Goal: Transaction & Acquisition: Purchase product/service

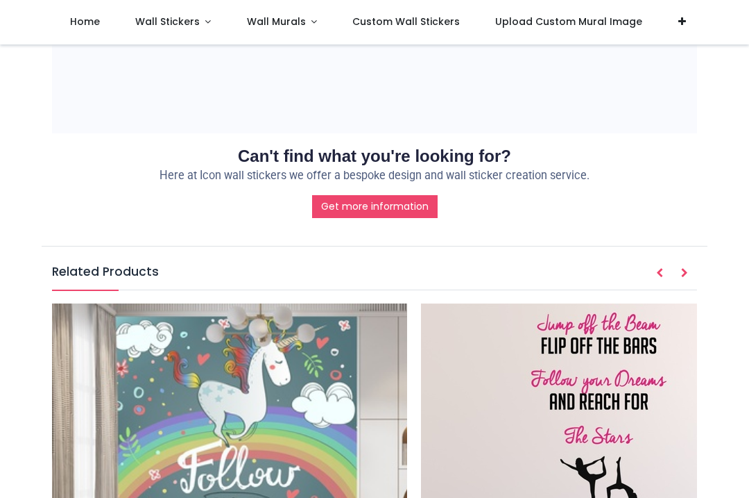
scroll to position [1400, 0]
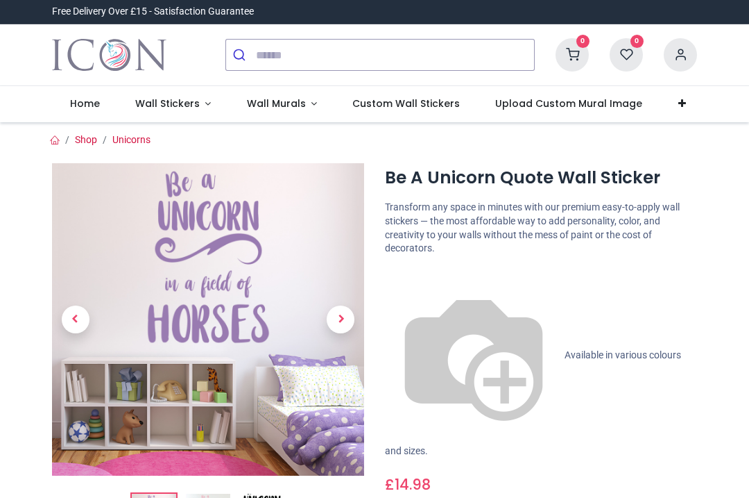
click at [171, 104] on span "Wall Stickers" at bounding box center [167, 103] width 65 height 14
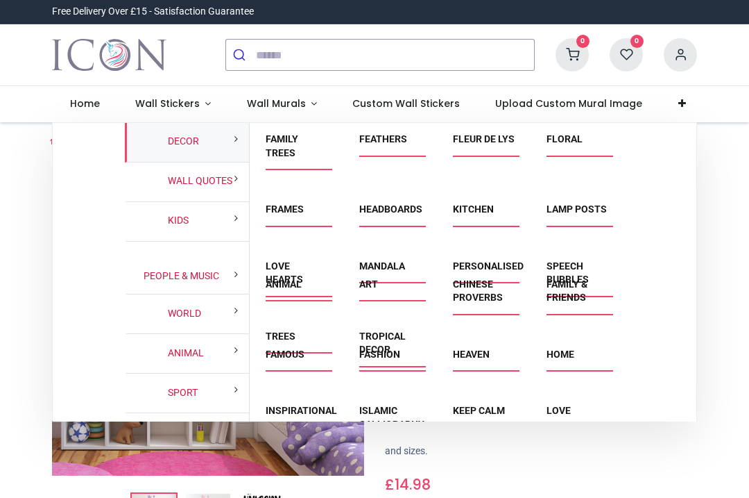
scroll to position [160, 0]
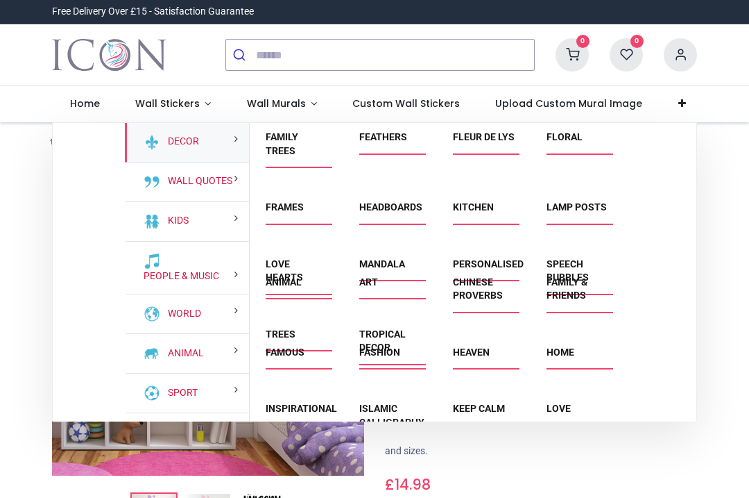
click at [291, 281] on link "Love Hearts" at bounding box center [284, 270] width 37 height 25
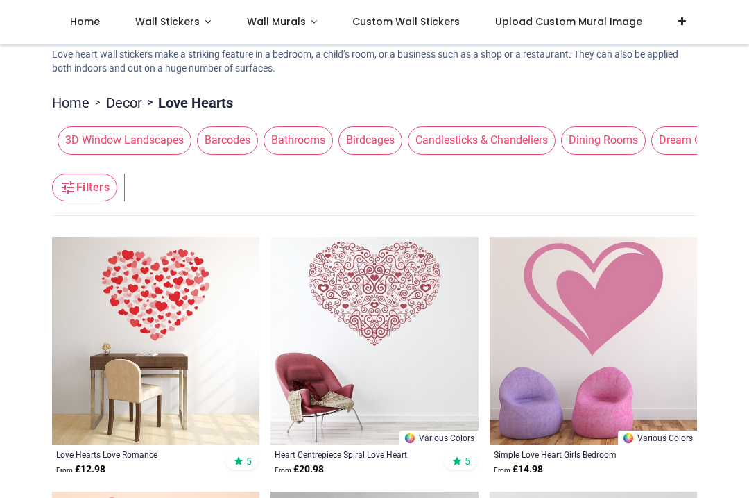
scroll to position [93, 0]
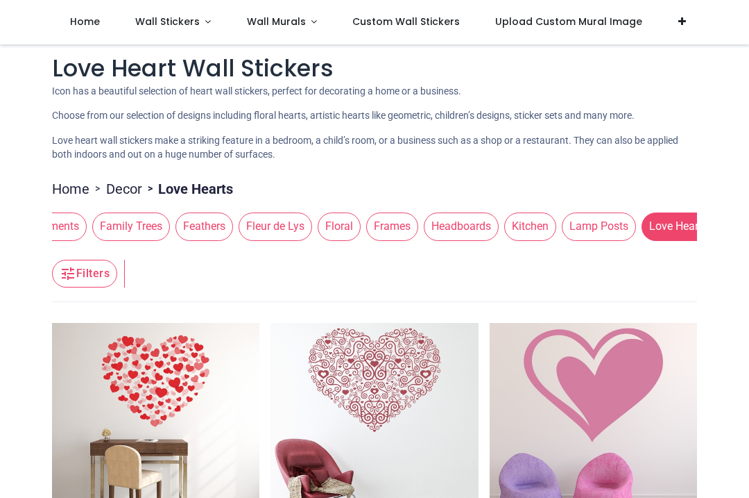
scroll to position [0, 764]
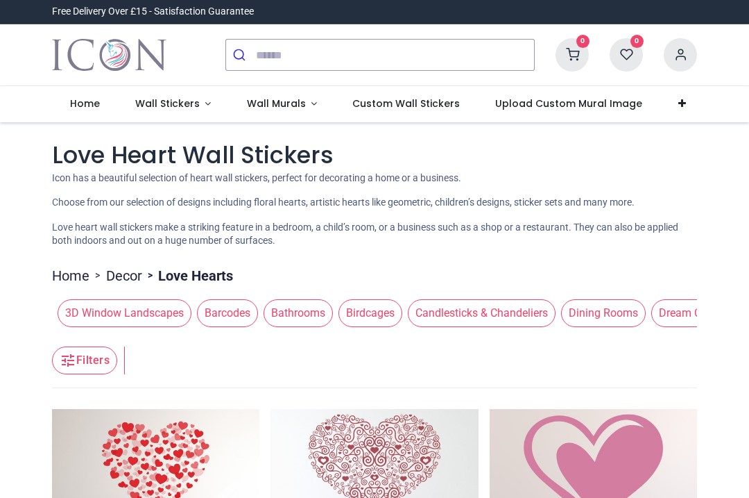
click at [174, 99] on span "Wall Stickers" at bounding box center [167, 103] width 65 height 14
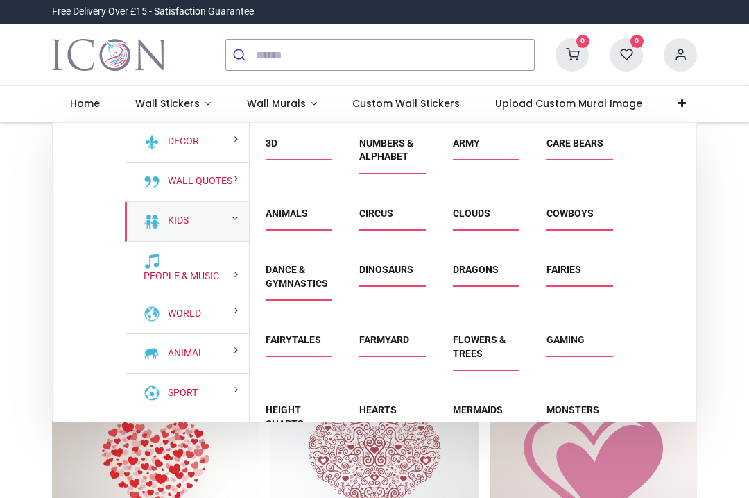
click at [178, 221] on link "Kids" at bounding box center [175, 221] width 26 height 14
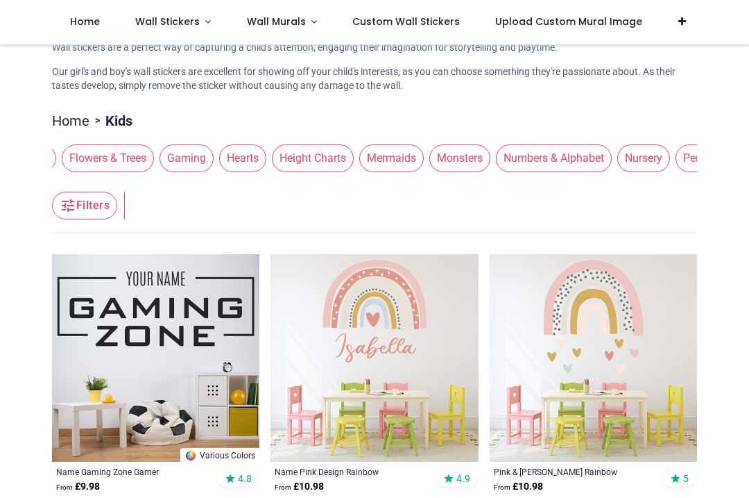
scroll to position [0, 826]
click at [679, 172] on span "Personalised" at bounding box center [718, 158] width 78 height 28
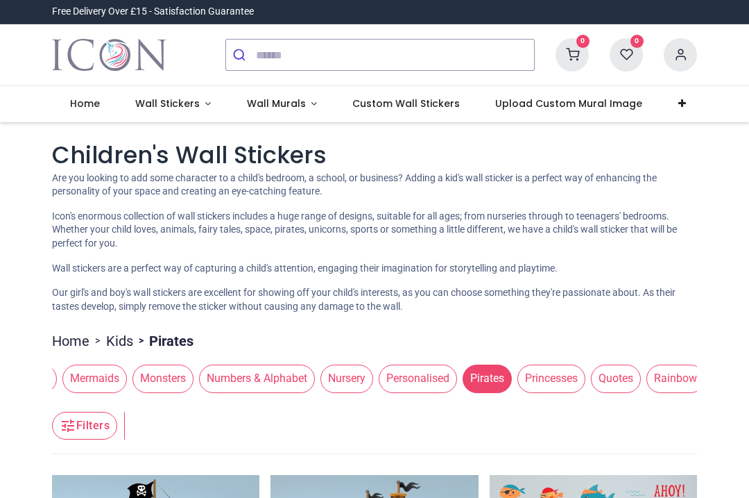
scroll to position [0, 1128]
click at [591, 392] on span "Quotes" at bounding box center [616, 378] width 50 height 28
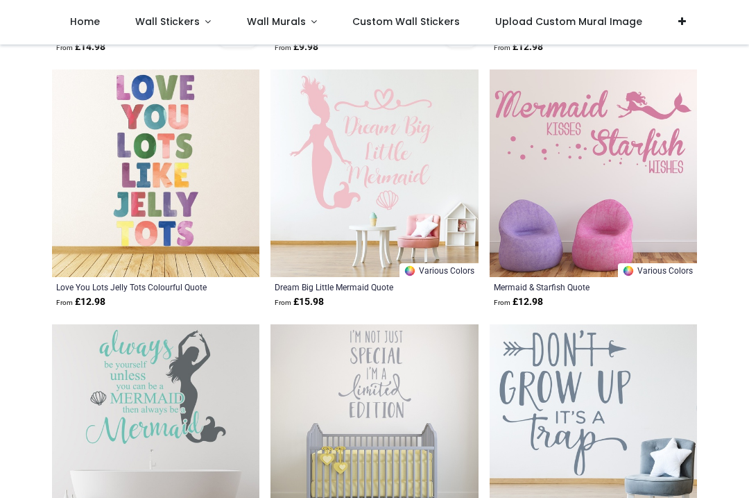
scroll to position [1086, 0]
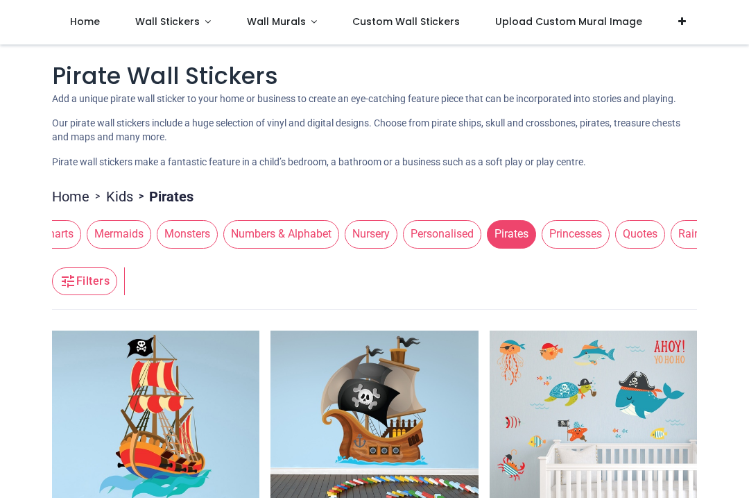
scroll to position [0, 1103]
click at [670, 248] on span "Rainbow" at bounding box center [699, 234] width 58 height 28
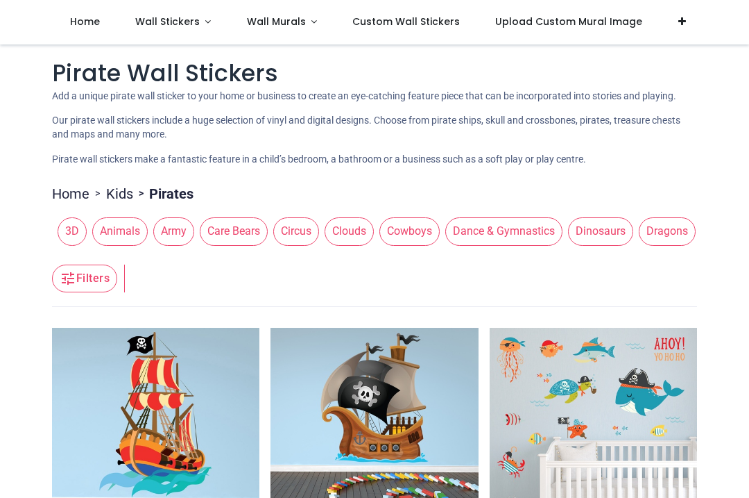
scroll to position [5, 0]
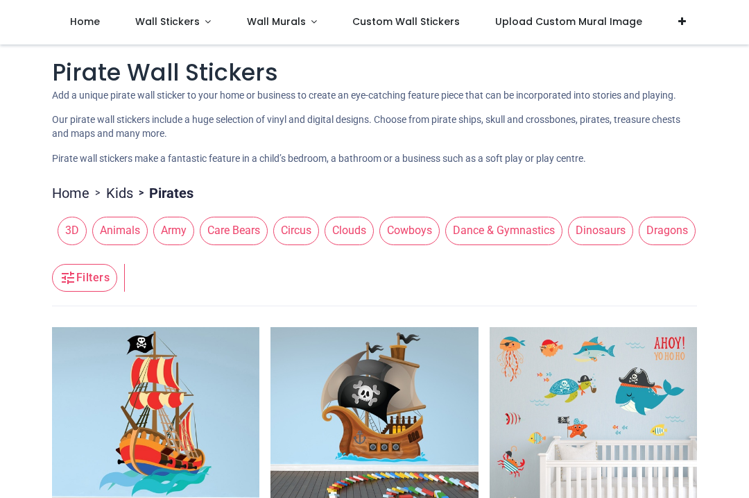
click at [119, 244] on span "Animals" at bounding box center [120, 230] width 56 height 28
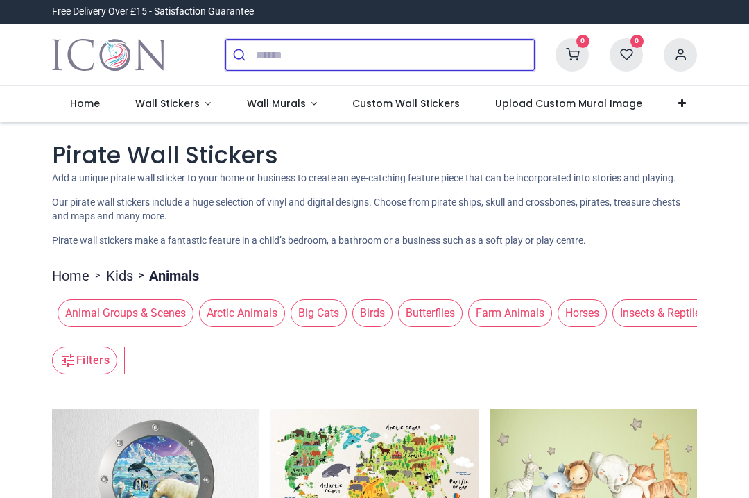
click at [275, 50] on input "search" at bounding box center [395, 55] width 278 height 31
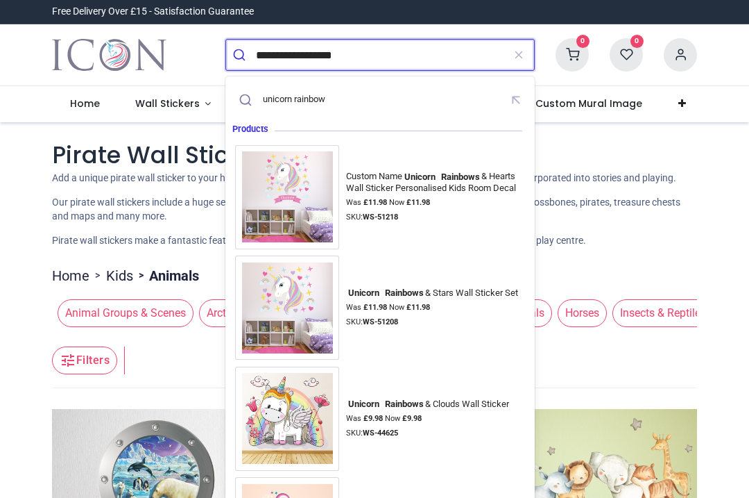
type input "**********"
click at [241, 55] on button "submit" at bounding box center [241, 55] width 30 height 31
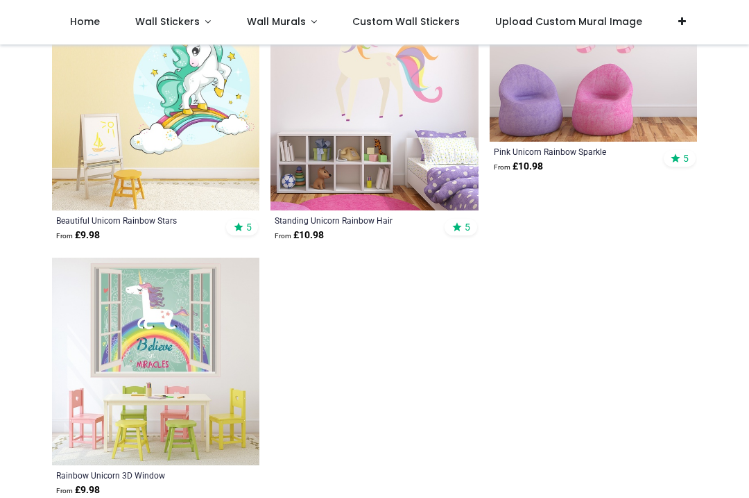
scroll to position [2250, 0]
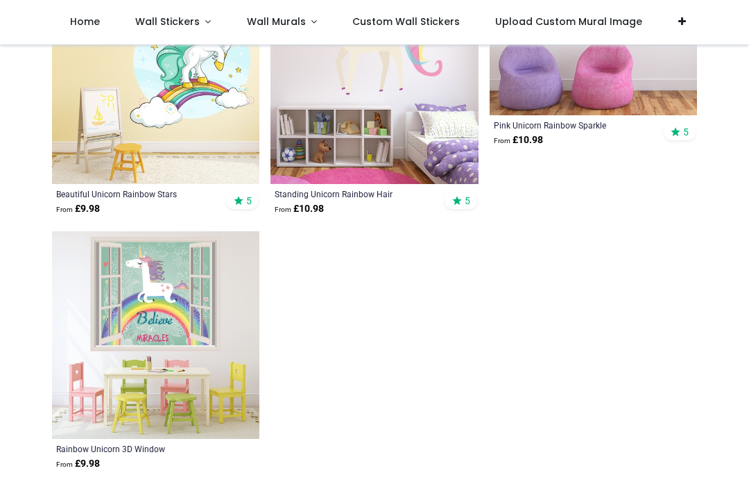
scroll to position [2273, 0]
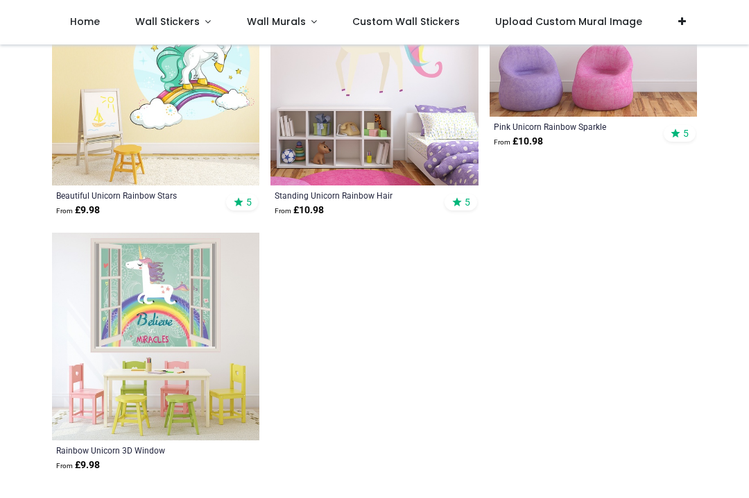
click at [177, 334] on img at bounding box center [155, 335] width 207 height 207
click at [173, 334] on img at bounding box center [155, 335] width 207 height 207
click at [160, 330] on img at bounding box center [155, 335] width 207 height 207
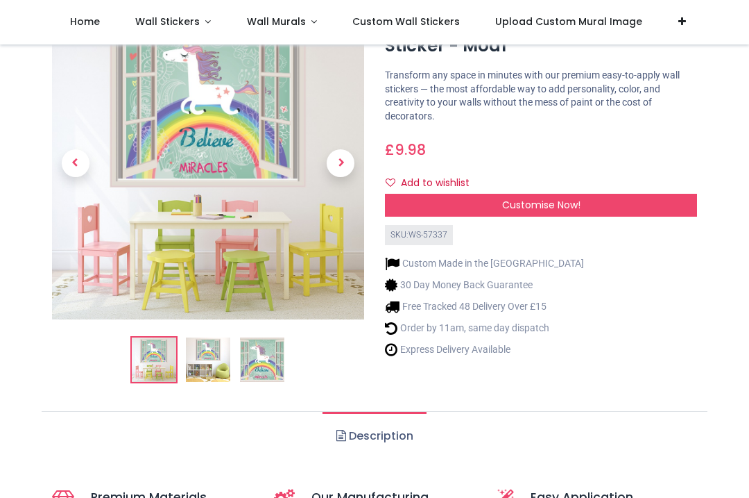
scroll to position [80, 0]
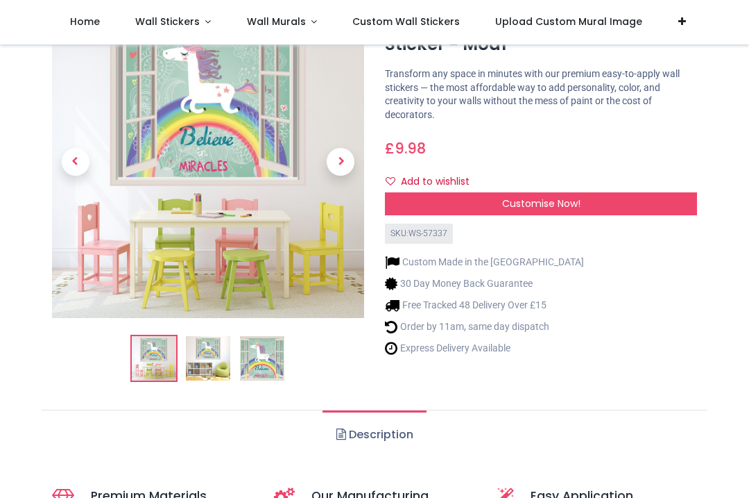
click at [547, 200] on span "Customise Now!" at bounding box center [541, 203] width 78 height 14
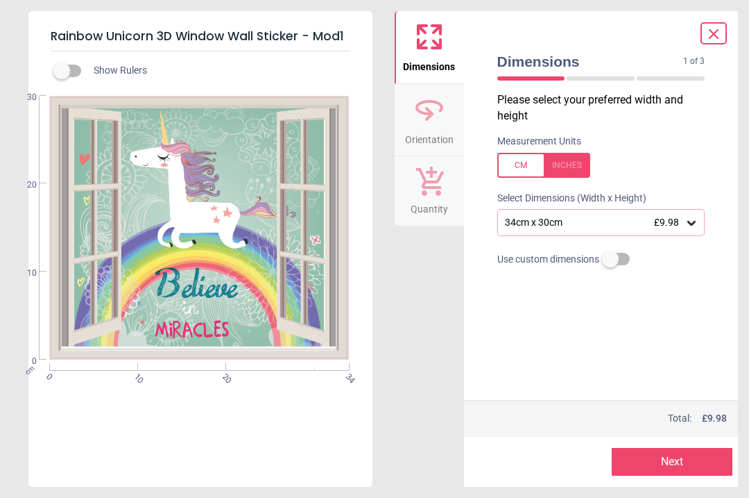
click at [425, 121] on icon at bounding box center [429, 109] width 33 height 33
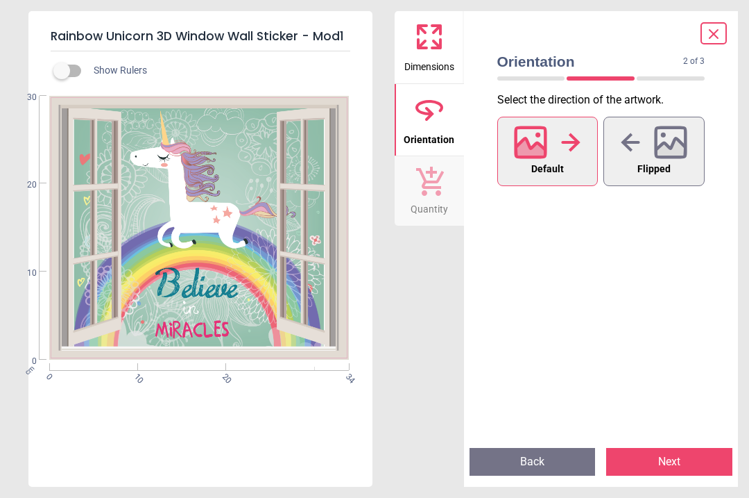
click at [555, 155] on div at bounding box center [547, 142] width 67 height 36
click at [570, 151] on icon at bounding box center [570, 142] width 19 height 21
click at [532, 144] on icon at bounding box center [530, 142] width 33 height 33
click at [430, 334] on div "Dimensions Orientation Quantity" at bounding box center [429, 248] width 69 height 475
click at [443, 201] on span "Quantity" at bounding box center [429, 206] width 37 height 21
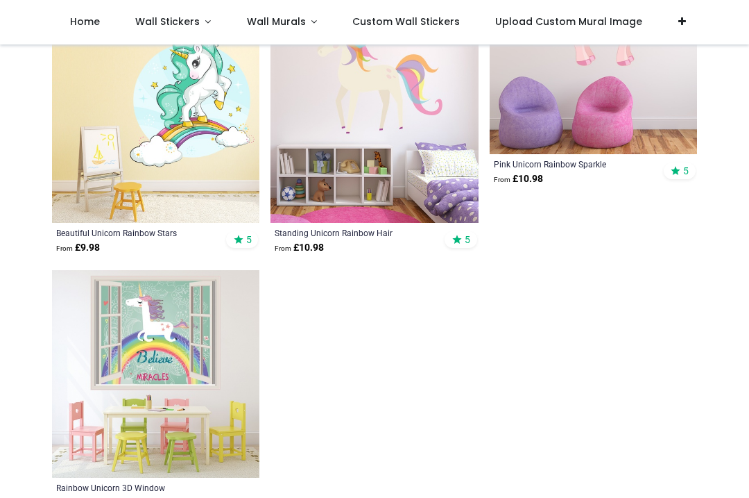
scroll to position [2235, 0]
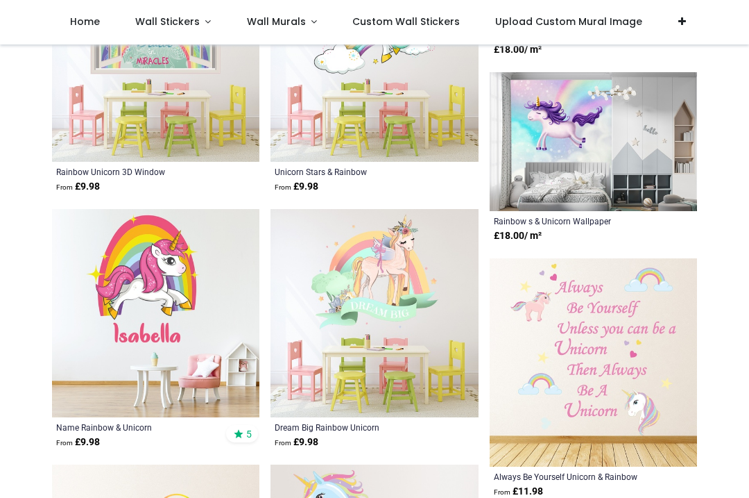
scroll to position [2551, 0]
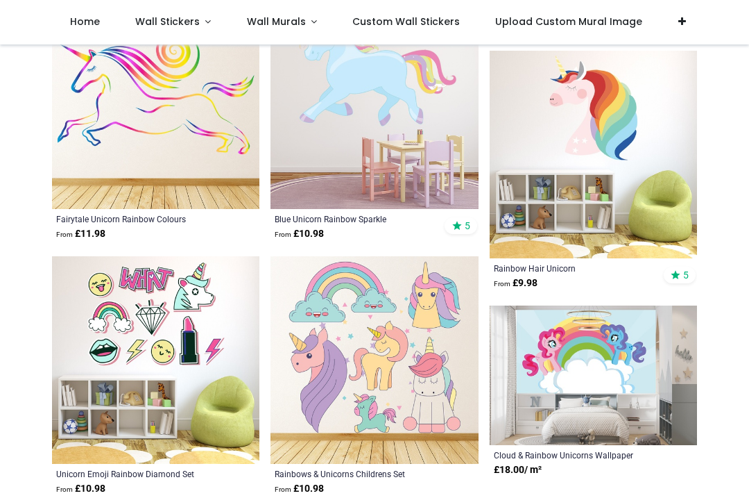
scroll to position [3000, 0]
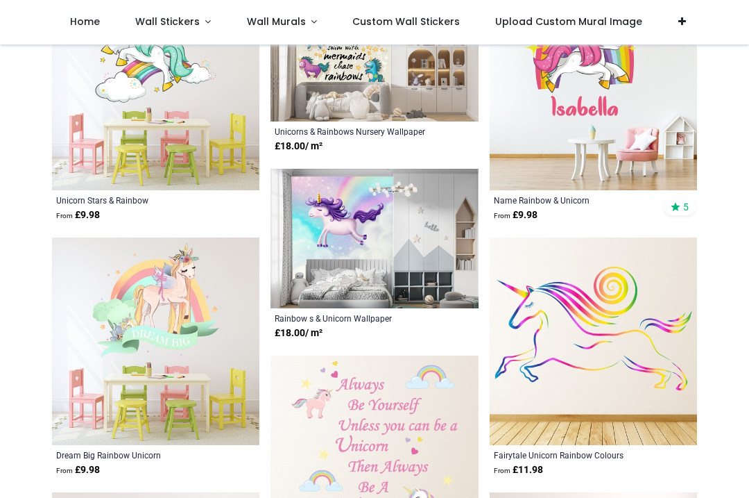
scroll to position [264, 0]
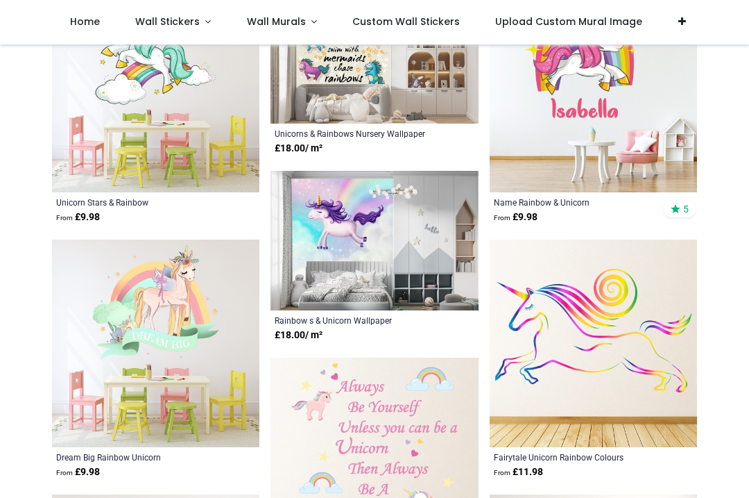
click at [182, 343] on img at bounding box center [155, 342] width 207 height 207
click at [164, 458] on div "Dream Big Rainbow Unicorn" at bounding box center [136, 456] width 160 height 11
click at [90, 469] on strong "From £ 9.98" at bounding box center [78, 472] width 44 height 14
click at [145, 459] on div "Dream Big Rainbow Unicorn" at bounding box center [136, 456] width 160 height 11
click at [177, 375] on img at bounding box center [155, 342] width 207 height 207
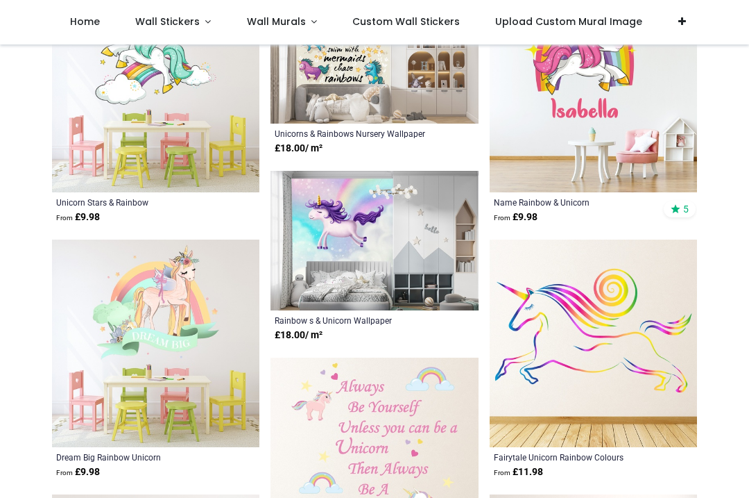
click at [182, 357] on img at bounding box center [155, 342] width 207 height 207
click at [196, 376] on img at bounding box center [155, 342] width 207 height 207
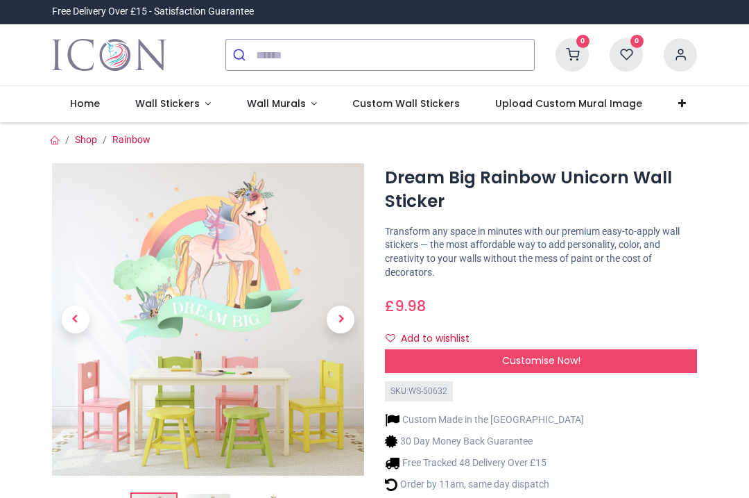
click at [549, 354] on span "Customise Now!" at bounding box center [541, 360] width 78 height 14
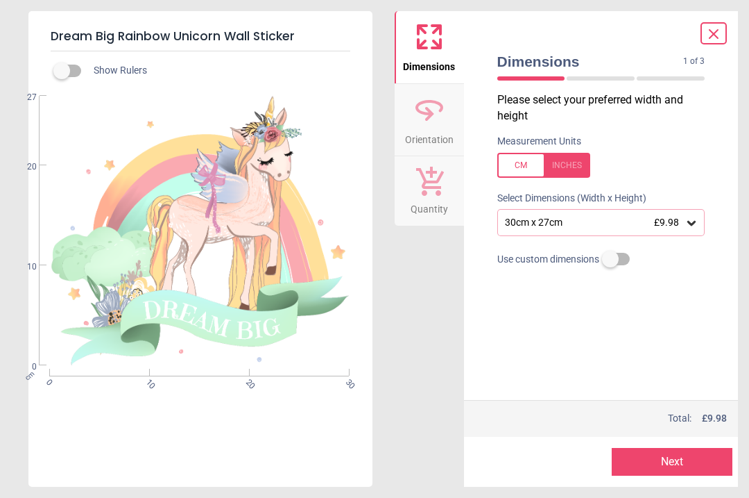
click at [318, 324] on div "cm 0 10 20 30 0 10 20 27" at bounding box center [198, 230] width 341 height 269
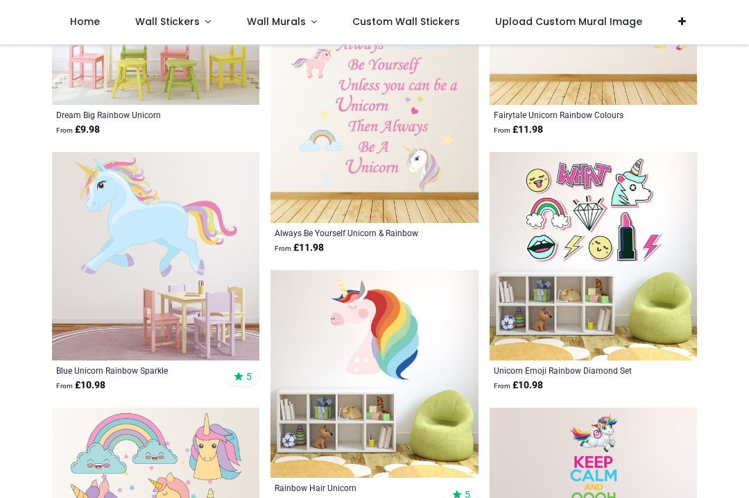
scroll to position [579, 0]
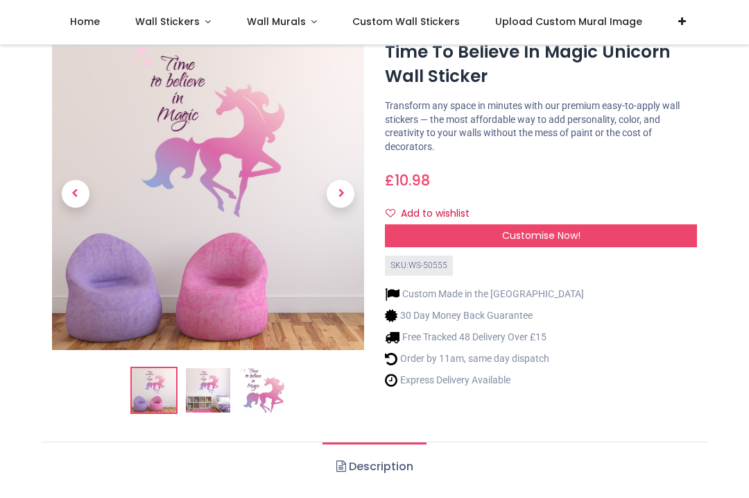
scroll to position [49, 0]
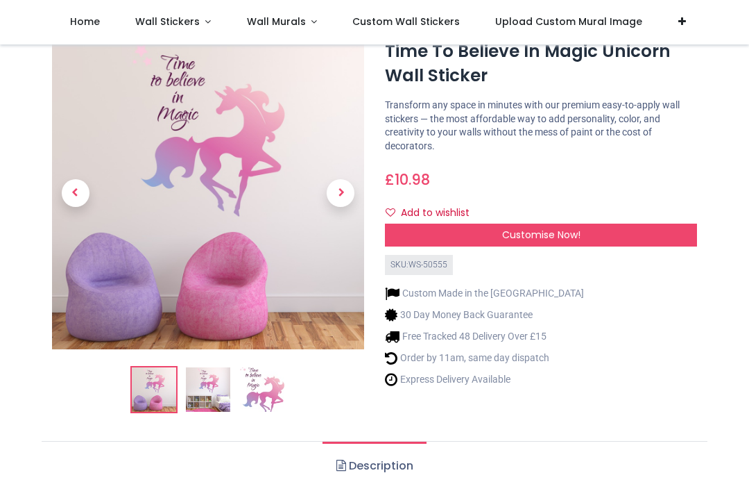
click at [555, 232] on span "Customise Now!" at bounding box center [541, 235] width 78 height 14
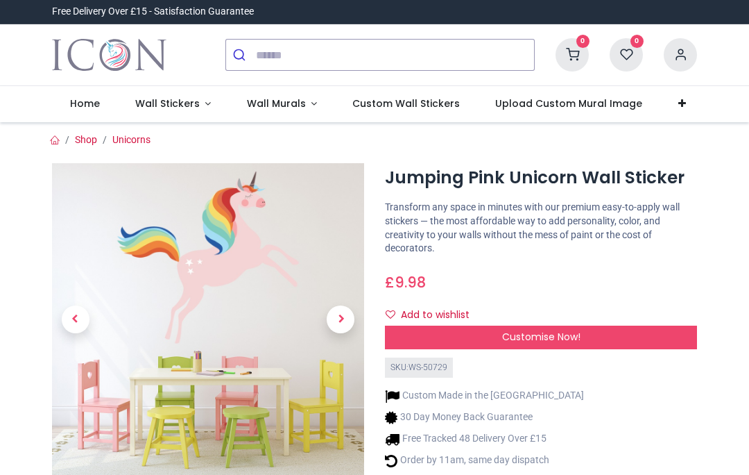
click at [533, 330] on span "Customise Now!" at bounding box center [541, 337] width 78 height 14
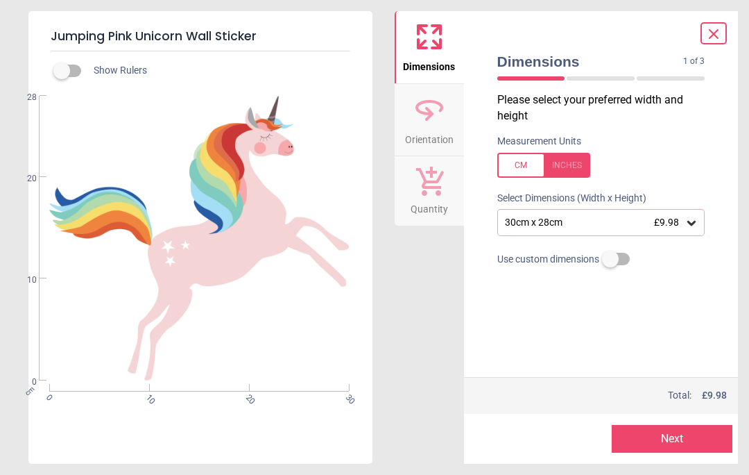
click at [682, 395] on div "Total: £ 9.98" at bounding box center [612, 396] width 232 height 14
click at [675, 432] on button "Next" at bounding box center [672, 439] width 121 height 28
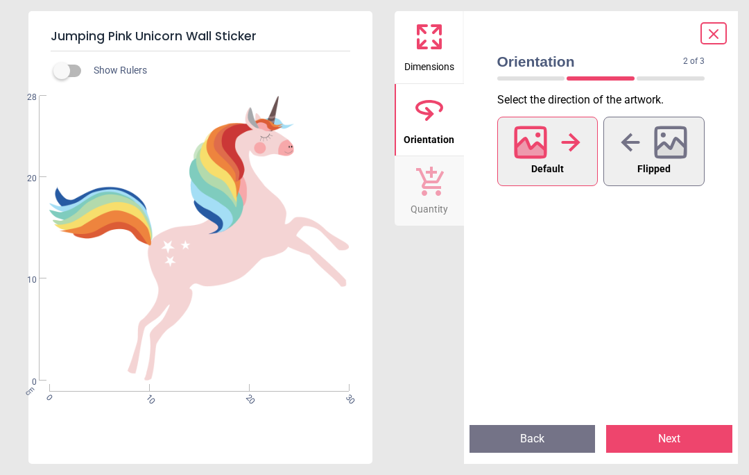
click at [672, 438] on button "Next" at bounding box center [669, 439] width 126 height 28
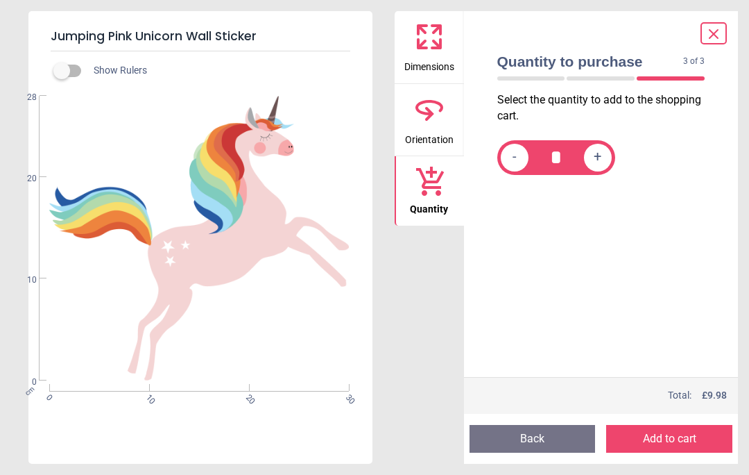
click at [662, 439] on button "Add to cart" at bounding box center [669, 439] width 126 height 28
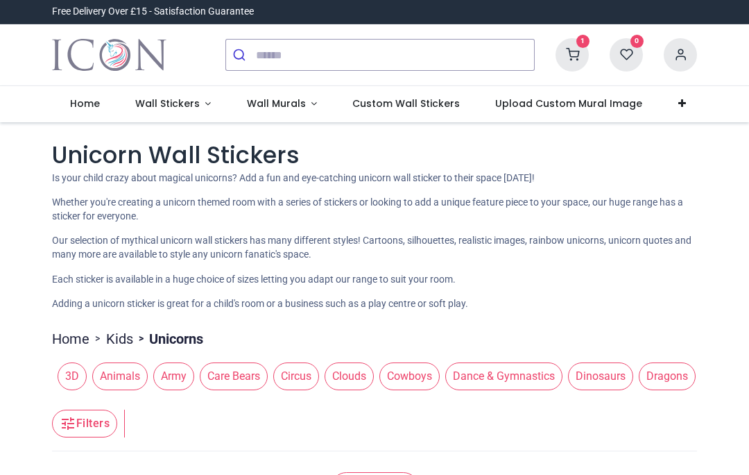
click at [582, 54] on icon at bounding box center [572, 54] width 33 height 33
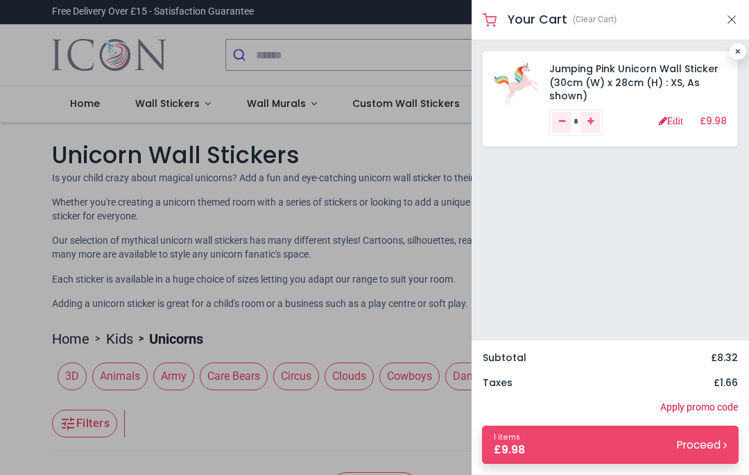
click at [561, 119] on icon "Remove one" at bounding box center [562, 121] width 6 height 8
type input "*"
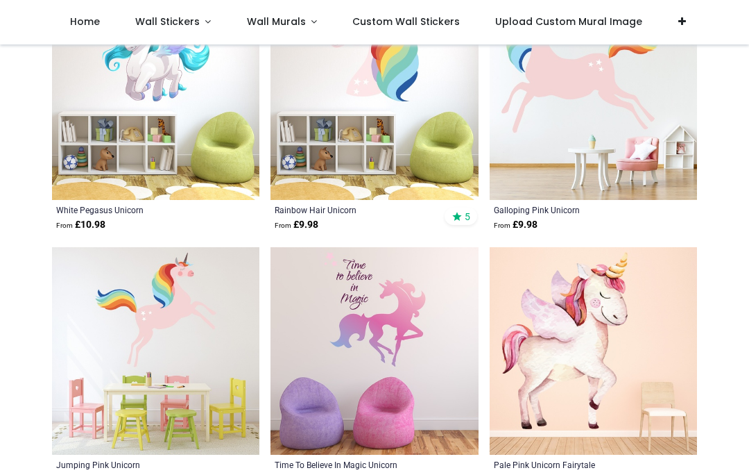
scroll to position [1724, 0]
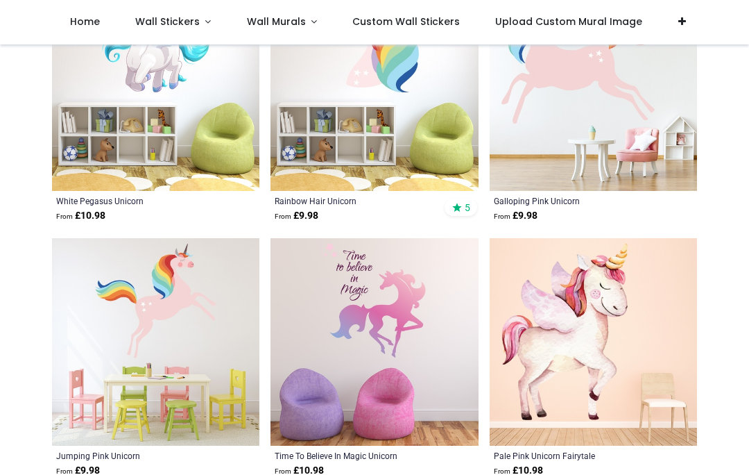
click at [151, 375] on img at bounding box center [155, 341] width 207 height 207
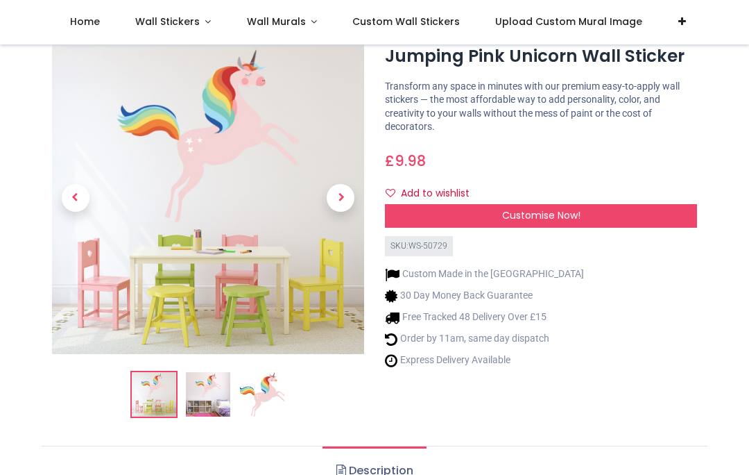
scroll to position [64, 0]
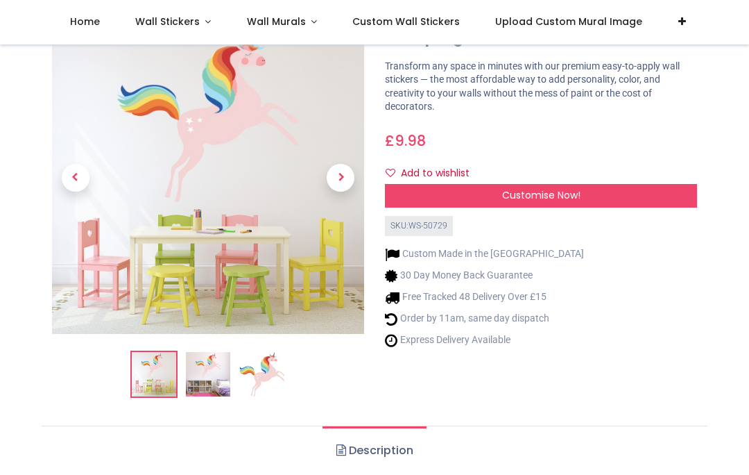
click at [577, 189] on span "Customise Now!" at bounding box center [541, 195] width 78 height 14
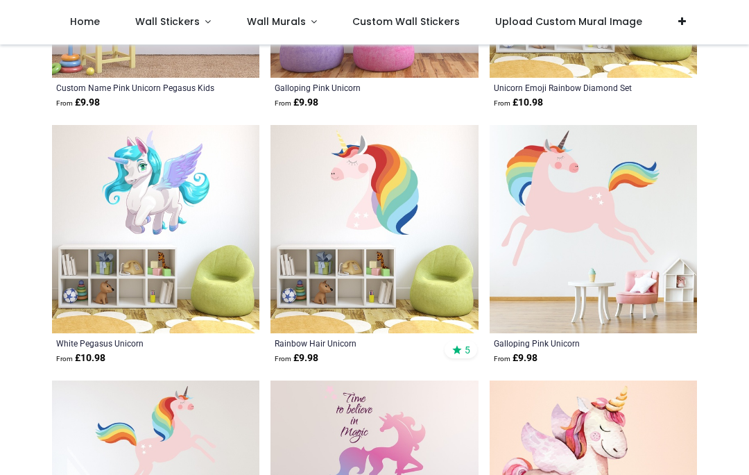
scroll to position [1596, 0]
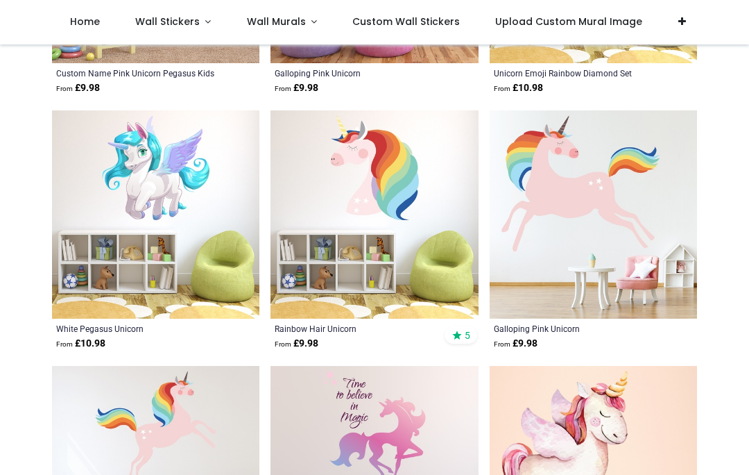
click at [368, 232] on img at bounding box center [374, 213] width 207 height 207
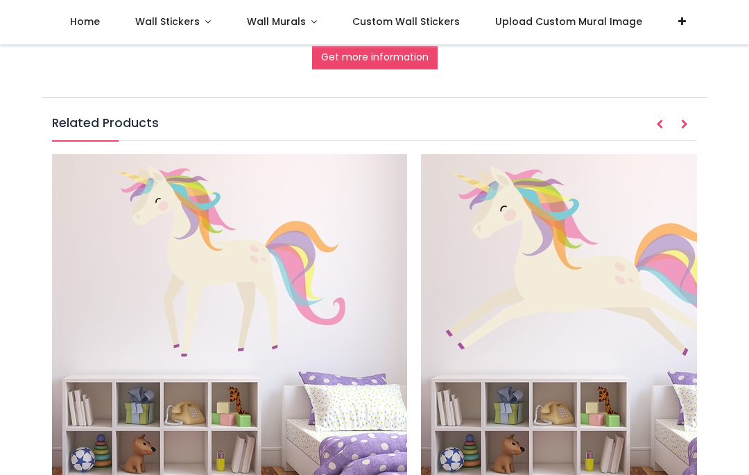
scroll to position [1364, 0]
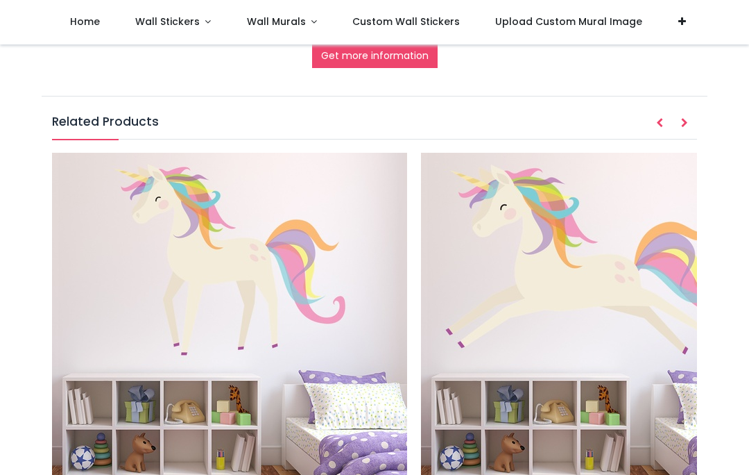
click at [572, 291] on img at bounding box center [598, 330] width 355 height 355
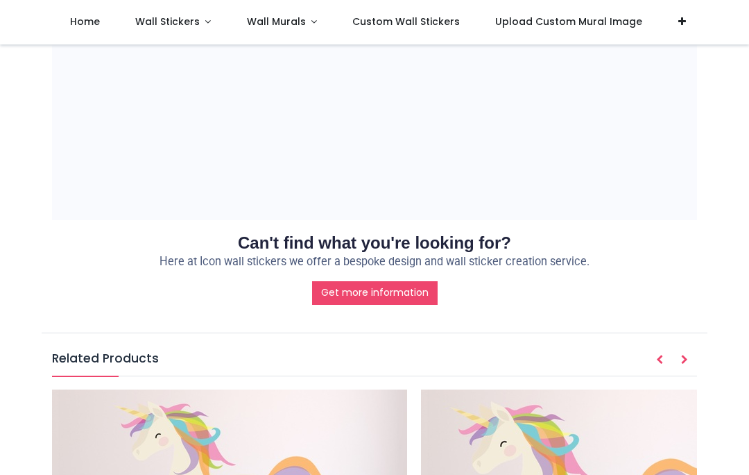
scroll to position [1118, 0]
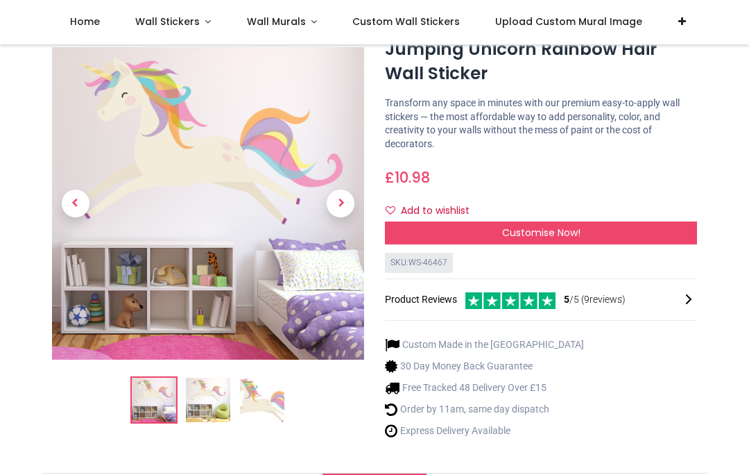
scroll to position [54, 0]
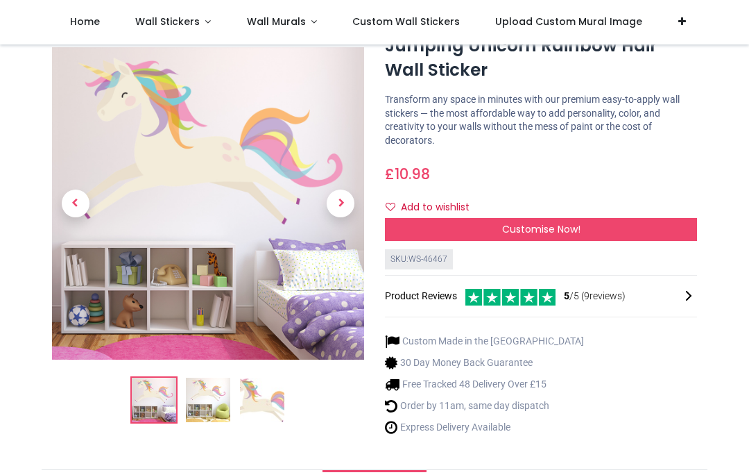
click at [559, 222] on span "Customise Now!" at bounding box center [541, 229] width 78 height 14
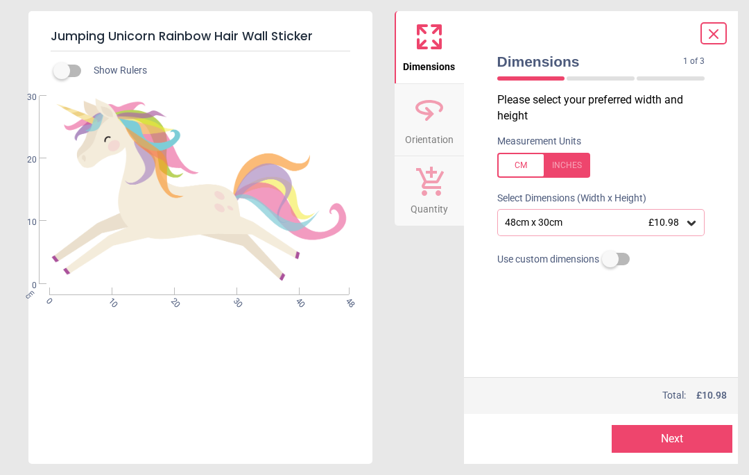
click at [672, 441] on button "Next" at bounding box center [672, 439] width 121 height 28
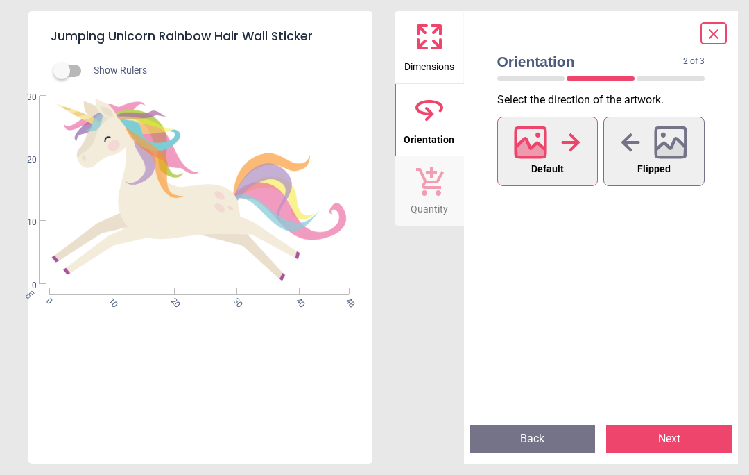
click at [656, 438] on button "Next" at bounding box center [669, 439] width 126 height 28
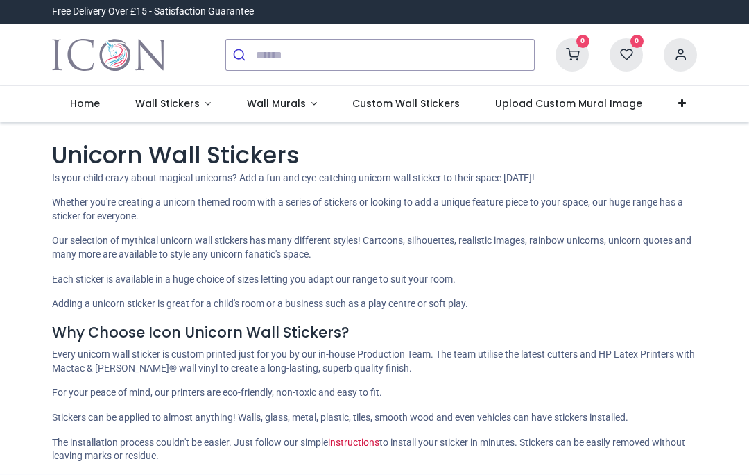
scroll to position [-1, 0]
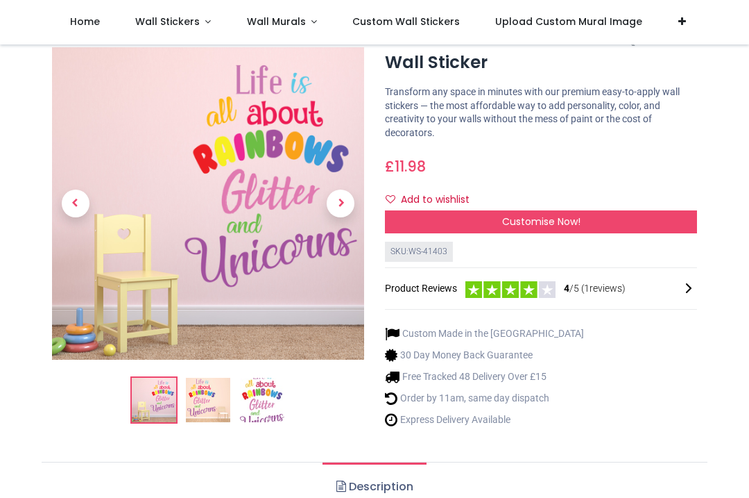
scroll to position [62, 0]
click at [577, 226] on span "Customise Now!" at bounding box center [541, 221] width 78 height 14
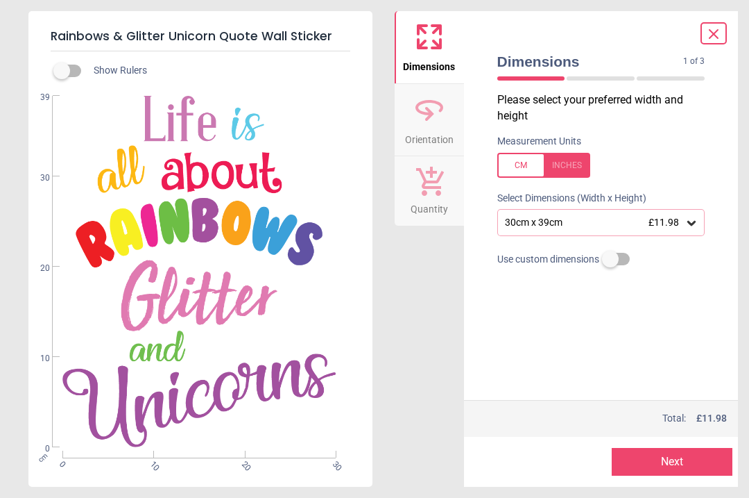
click at [715, 35] on icon at bounding box center [714, 34] width 8 height 8
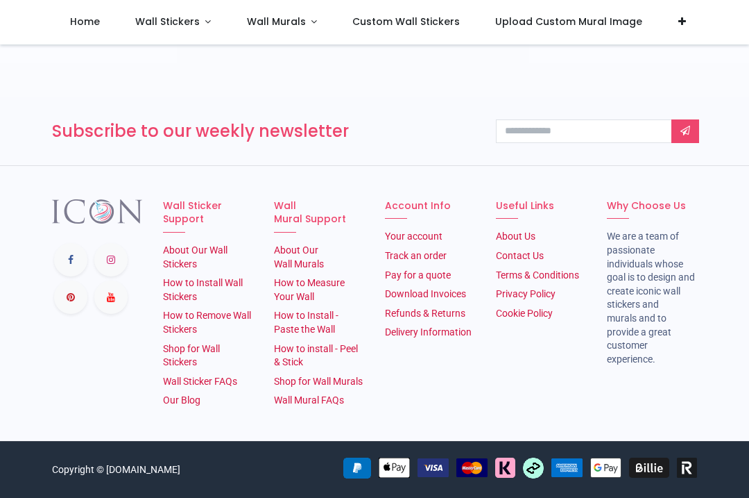
scroll to position [2366, 0]
click at [206, 244] on link "About Our Wall Stickers" at bounding box center [195, 256] width 65 height 25
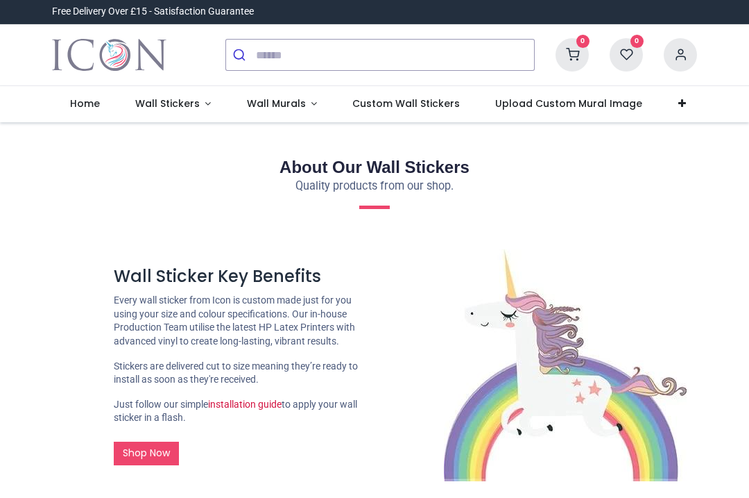
click at [568, 107] on span "Upload Custom Mural Image" at bounding box center [568, 103] width 147 height 14
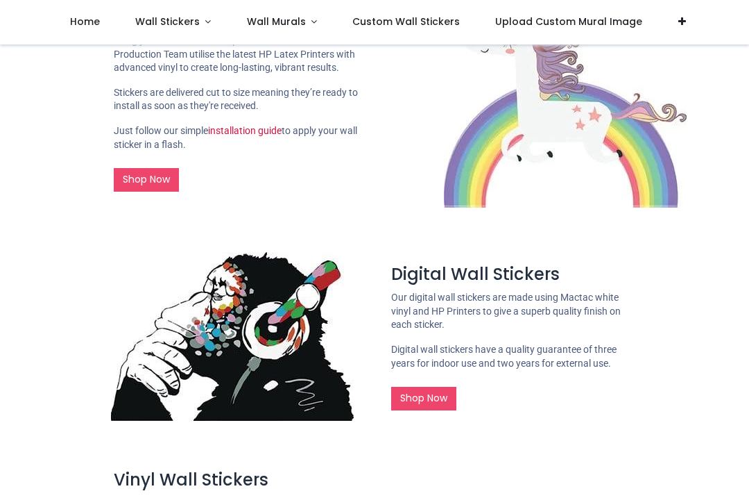
scroll to position [201, 0]
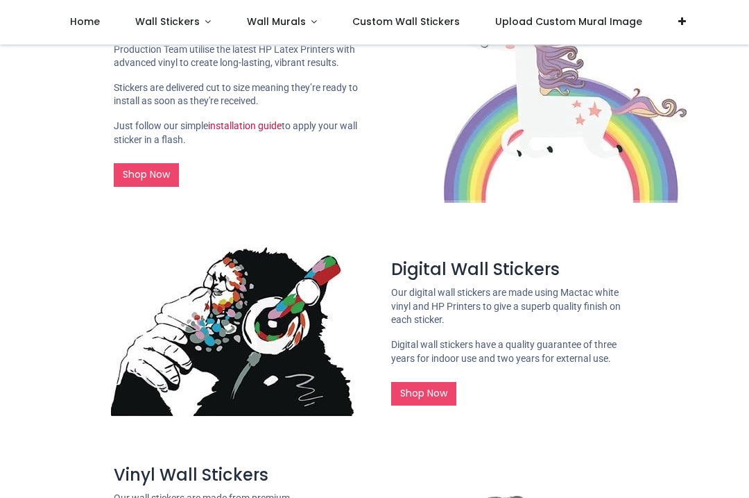
click at [441, 392] on link "Shop Now" at bounding box center [423, 394] width 65 height 24
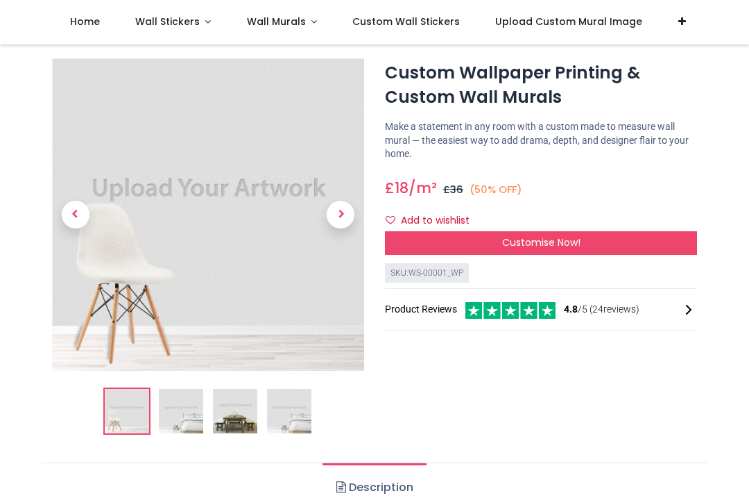
scroll to position [26, 0]
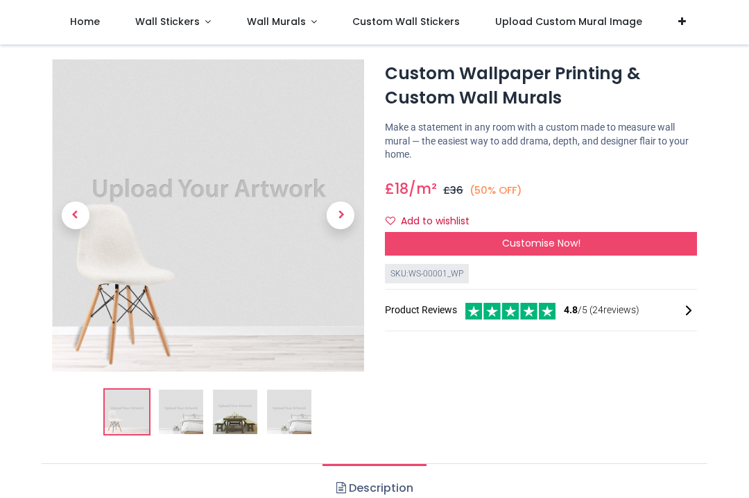
click at [566, 241] on span "Customise Now!" at bounding box center [541, 243] width 78 height 14
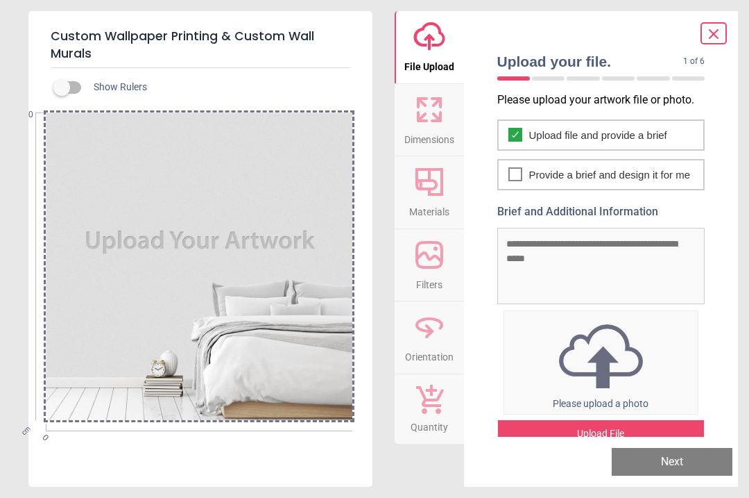
click at [628, 187] on div "Provide a brief and design it for me" at bounding box center [602, 174] width 208 height 31
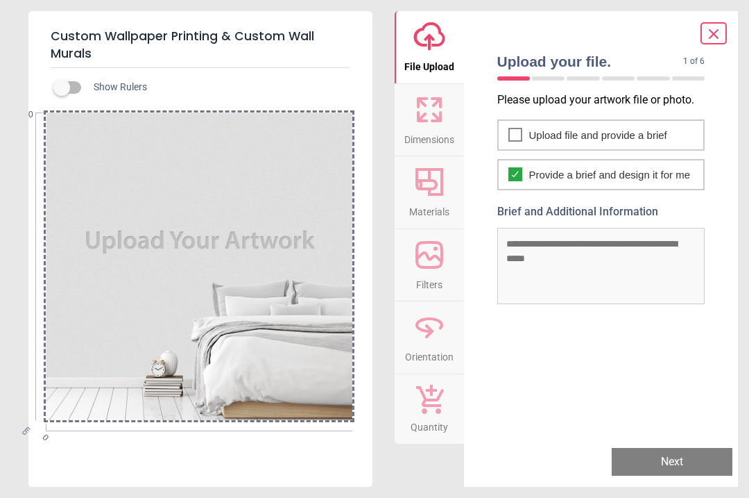
click at [280, 196] on div at bounding box center [199, 265] width 307 height 307
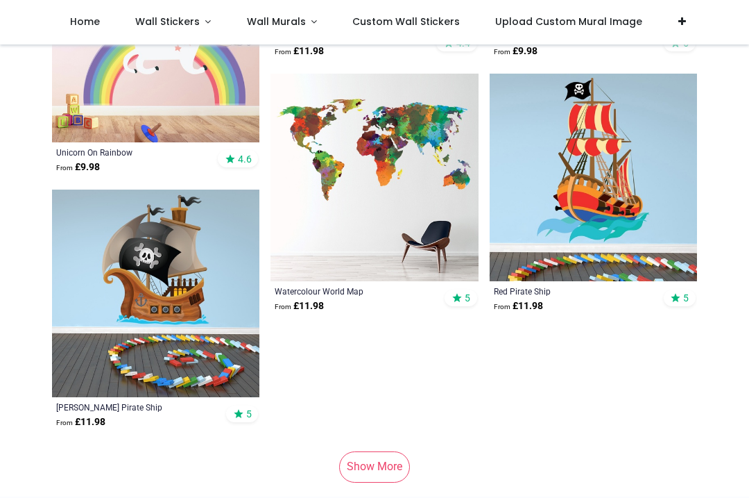
scroll to position [8226, 0]
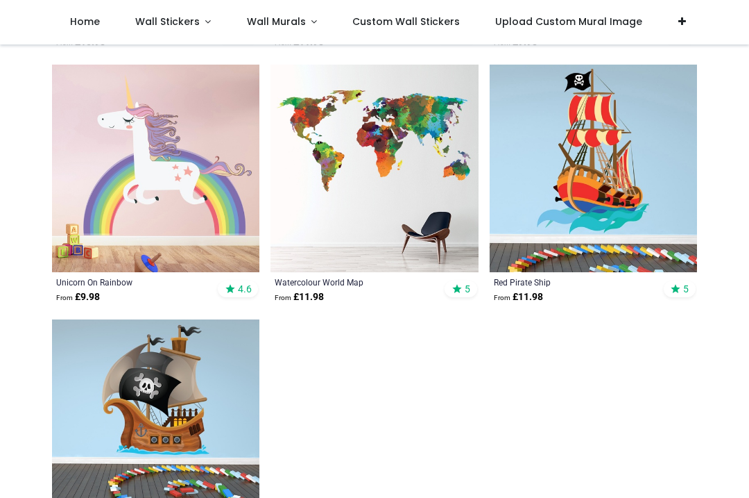
click at [155, 221] on img at bounding box center [155, 168] width 207 height 207
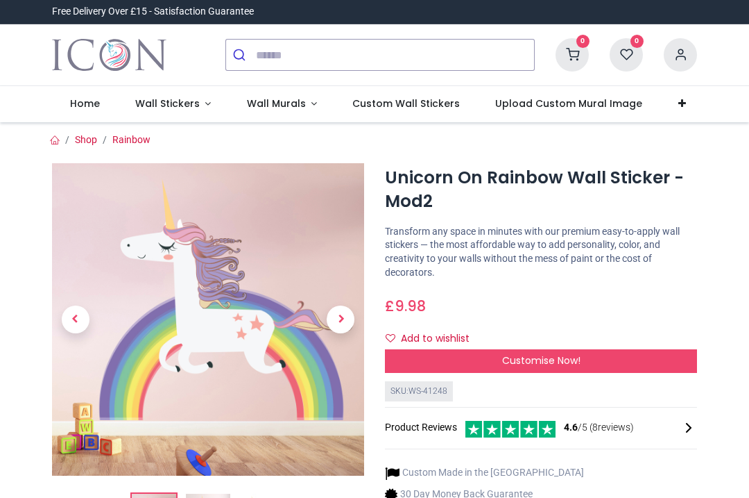
click at [669, 112] on link at bounding box center [682, 104] width 43 height 36
click at [677, 122] on section "Shop Rainbow £ cm" at bounding box center [375, 353] width 666 height 462
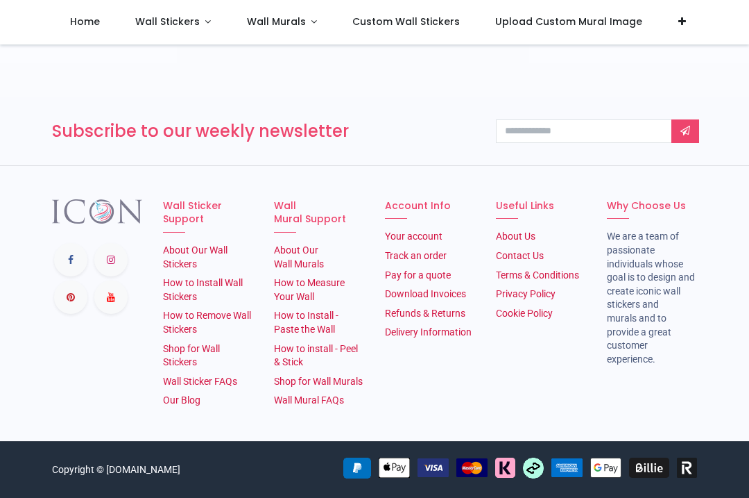
scroll to position [2400, 0]
click at [217, 386] on link "Wall Sticker FAQs" at bounding box center [200, 380] width 74 height 11
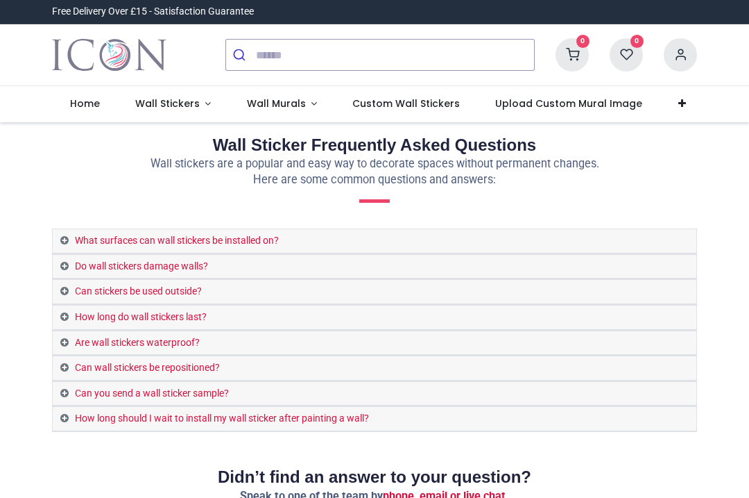
scroll to position [-1, 0]
